Goal: Task Accomplishment & Management: Manage account settings

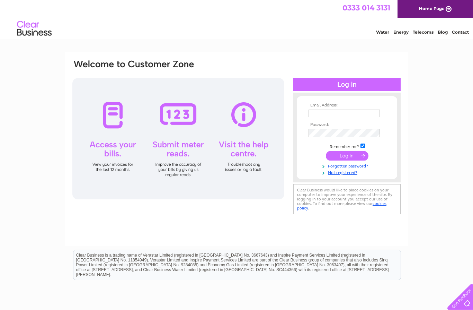
click at [349, 115] on input "text" at bounding box center [344, 113] width 71 height 8
type input "Jacklymjack@gmail.com"
click at [355, 158] on input "submit" at bounding box center [347, 156] width 43 height 10
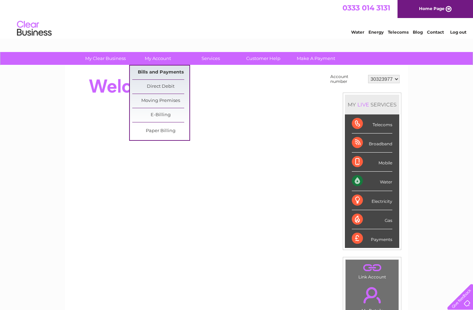
click at [174, 73] on link "Bills and Payments" at bounding box center [160, 72] width 57 height 14
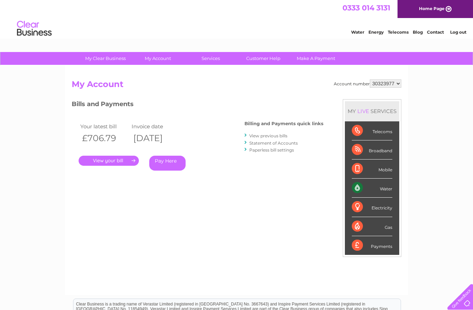
click at [283, 134] on link "View previous bills" at bounding box center [268, 135] width 38 height 5
click at [436, 33] on link "Contact" at bounding box center [435, 31] width 17 height 5
